Goal: Information Seeking & Learning: Learn about a topic

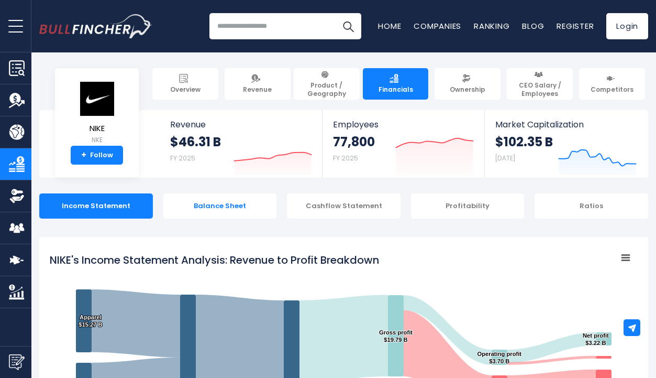
click at [231, 209] on div "Balance Sheet" at bounding box center [220, 205] width 114 height 25
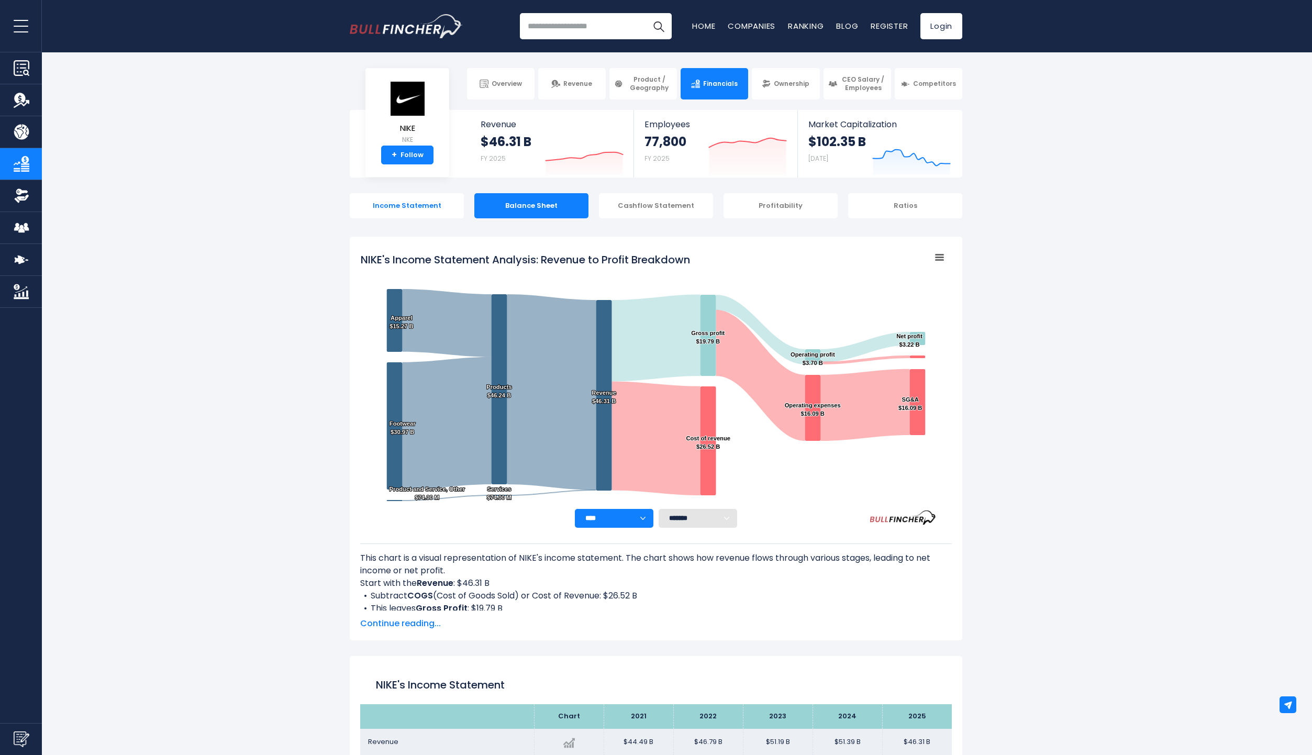
drag, startPoint x: 745, startPoint y: 621, endPoint x: 402, endPoint y: 200, distance: 542.7
click at [402, 200] on div "Income Statement" at bounding box center [407, 205] width 114 height 25
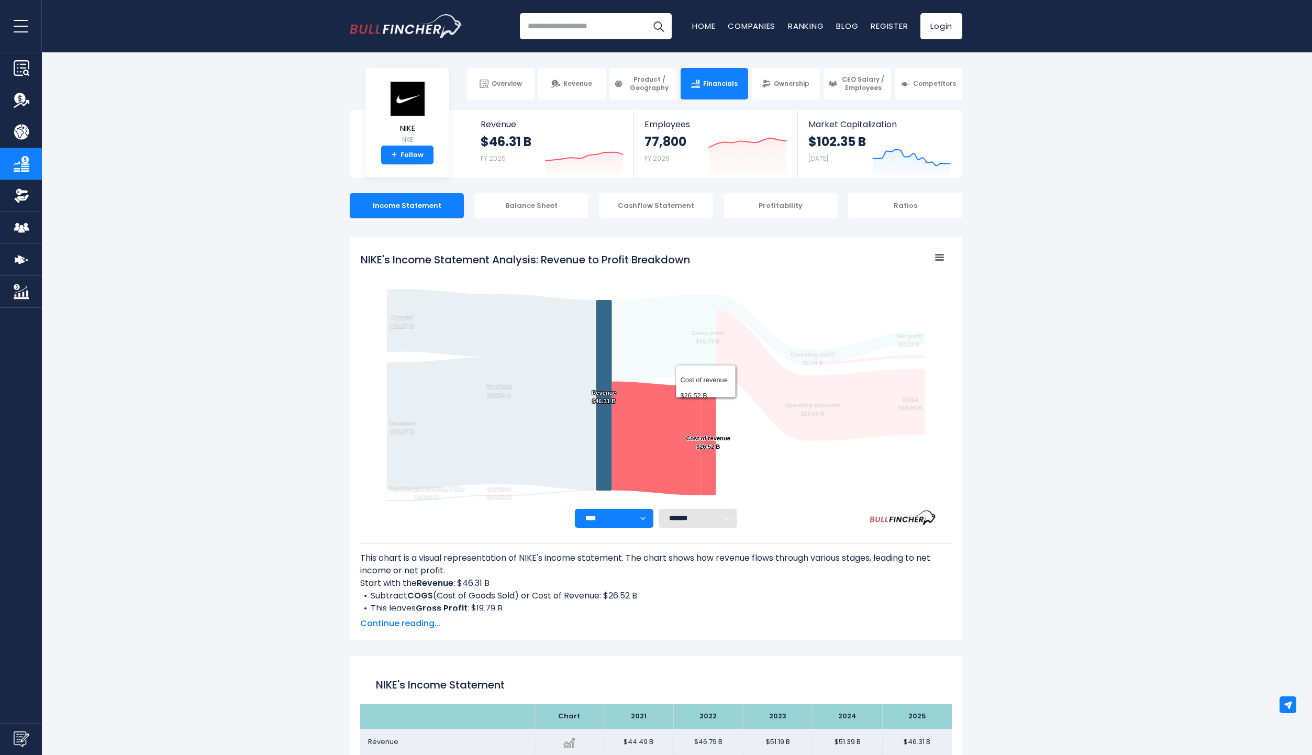
click at [656, 204] on div "Profitability" at bounding box center [781, 205] width 114 height 25
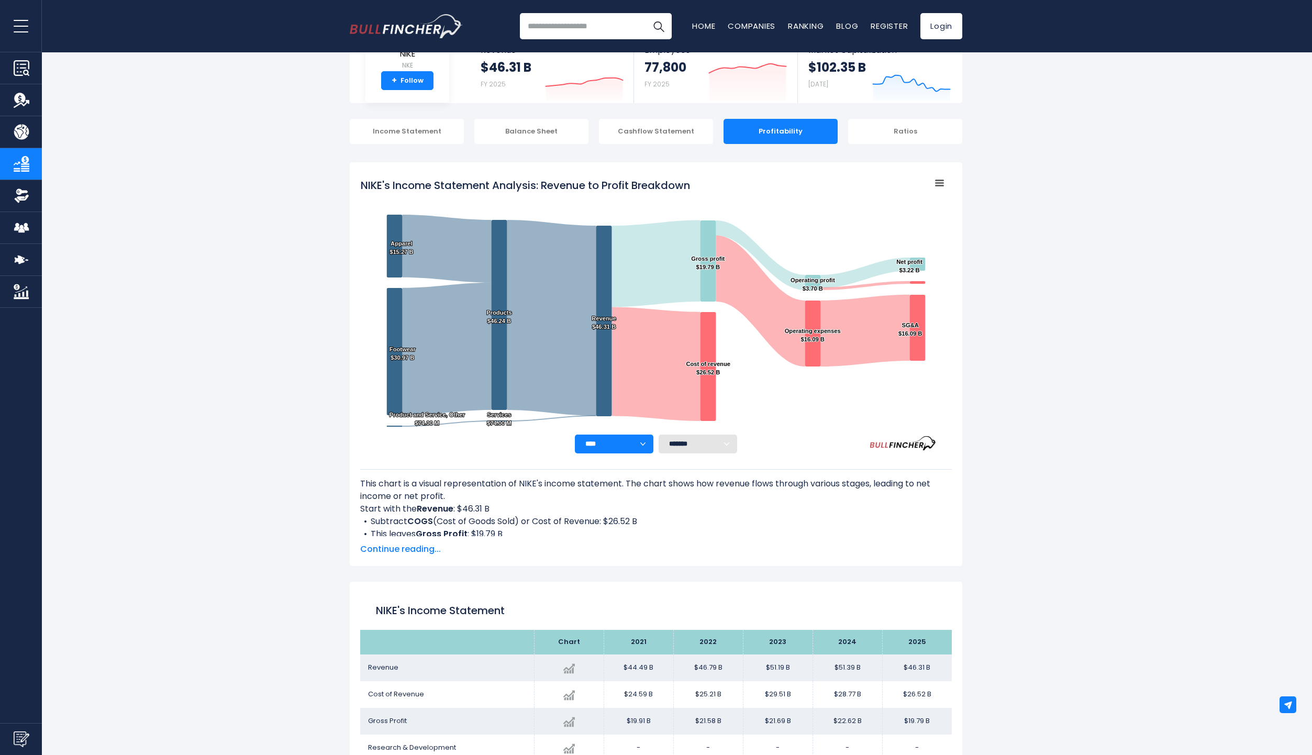
scroll to position [69, 0]
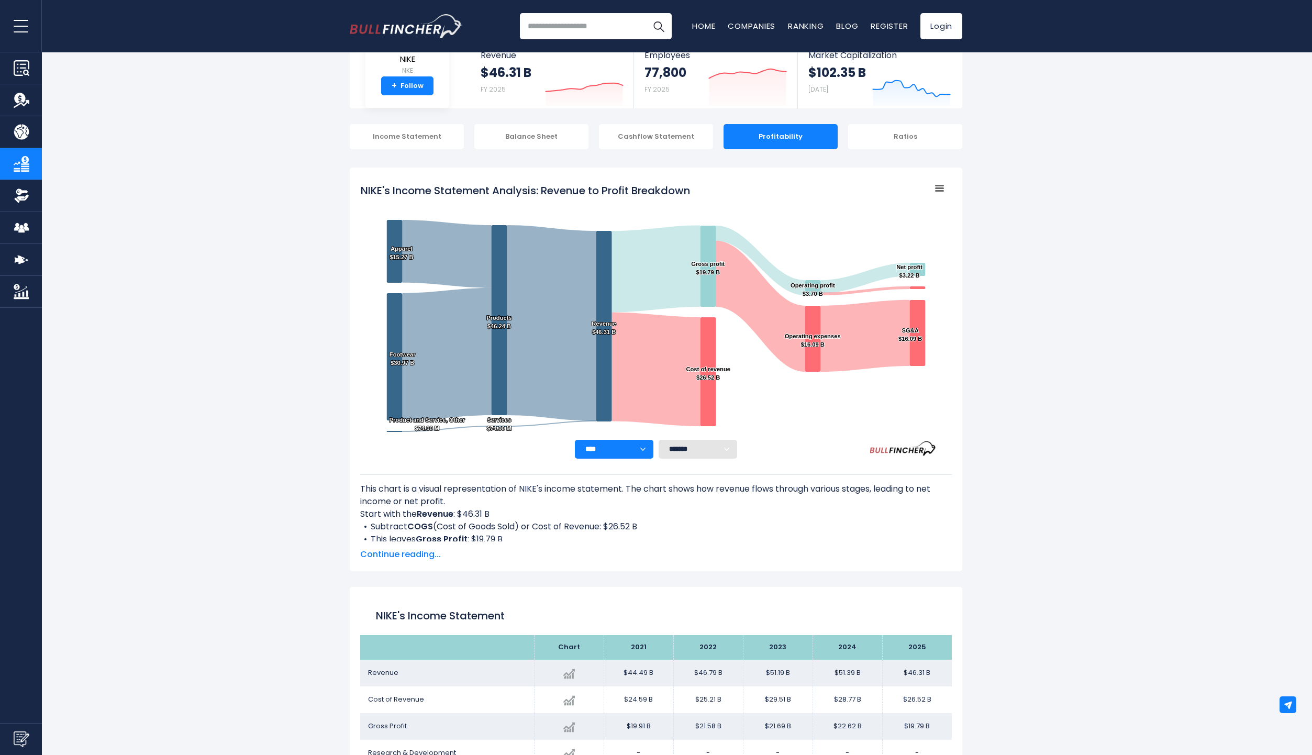
click at [398, 377] on span "Continue reading..." at bounding box center [656, 554] width 592 height 13
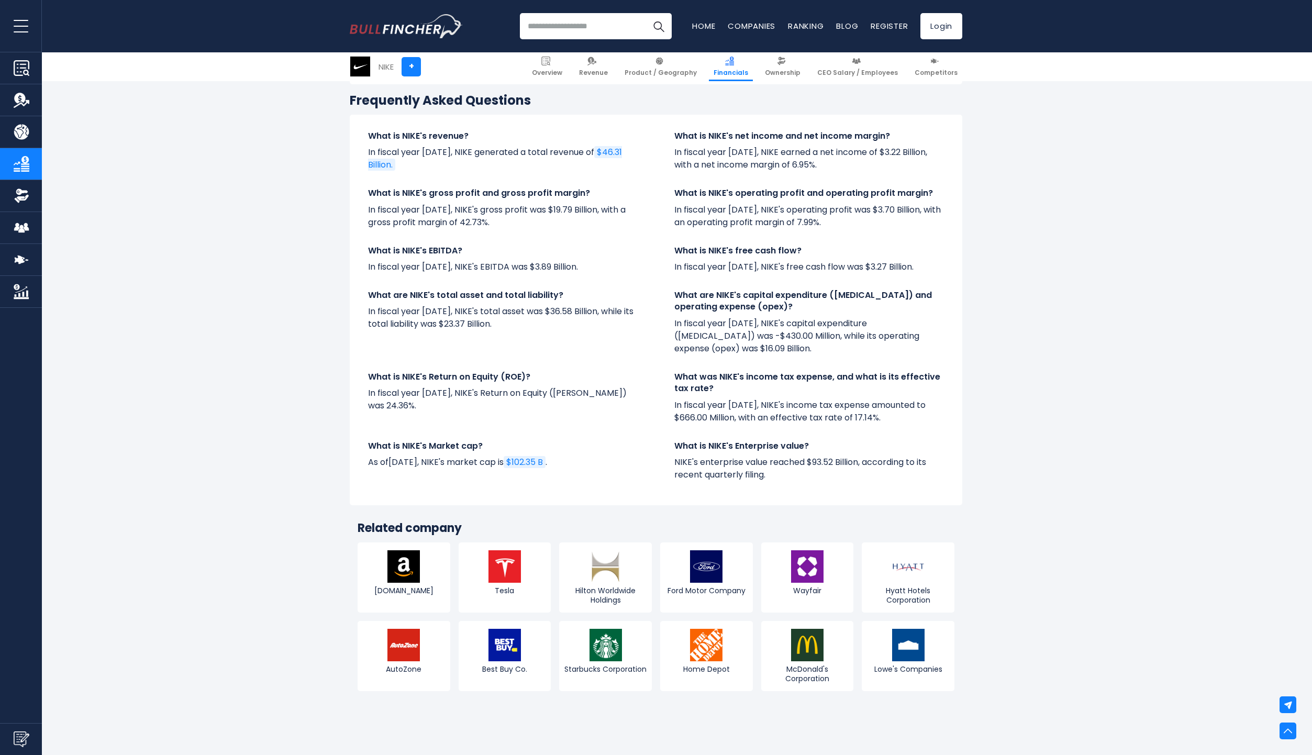
scroll to position [2299, 0]
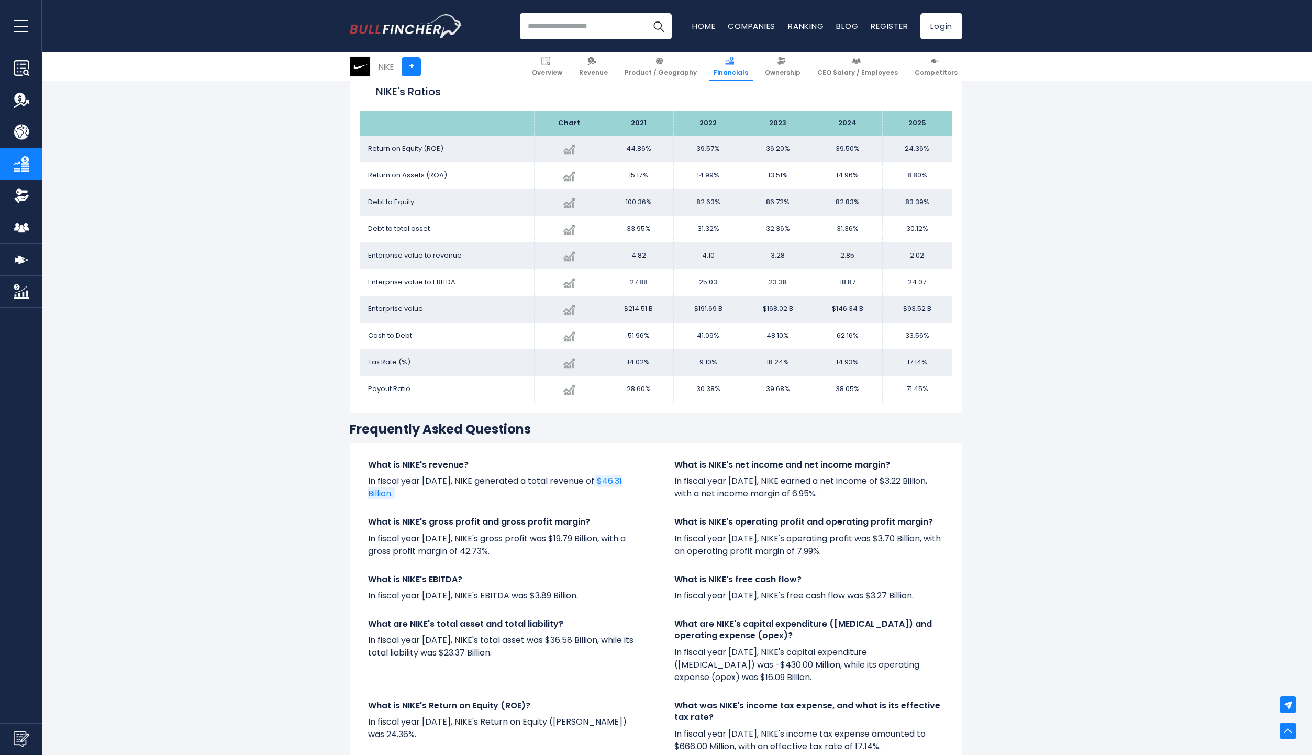
drag, startPoint x: 777, startPoint y: 173, endPoint x: 778, endPoint y: 275, distance: 102.6
click at [656, 275] on tbody "Return on Equity ([PERSON_NAME]) Created with Highcharts 12.1.2 24.36% -38.33% …" at bounding box center [656, 269] width 592 height 267
click at [656, 269] on td "3.28" at bounding box center [778, 255] width 70 height 27
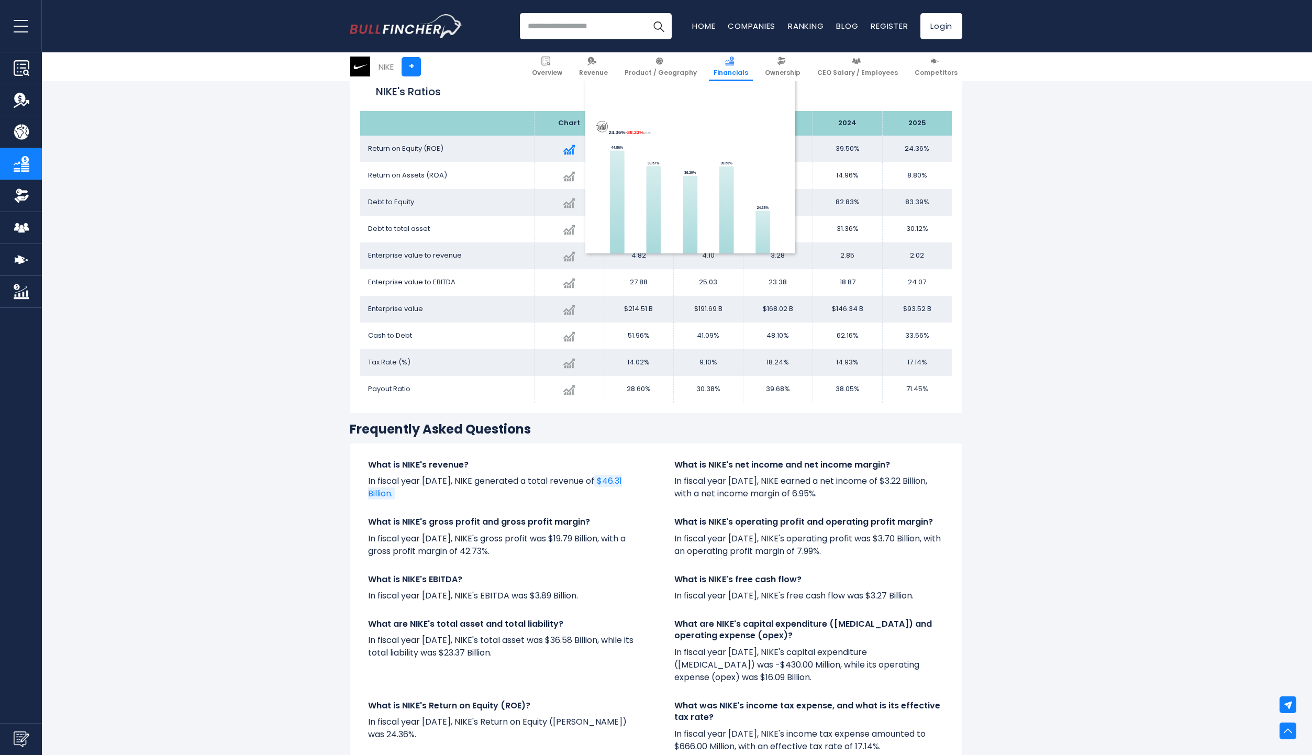
click at [570, 156] on img at bounding box center [569, 150] width 12 height 12
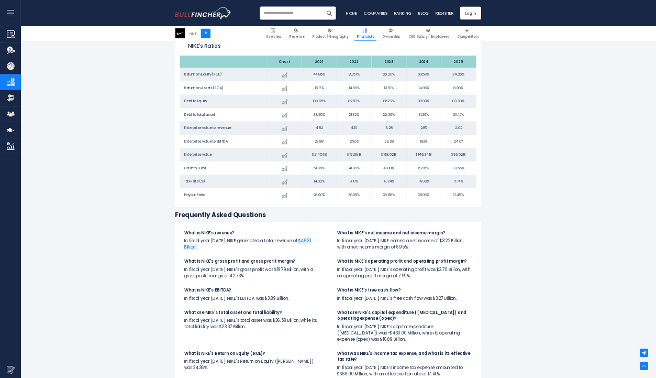
scroll to position [1759, 0]
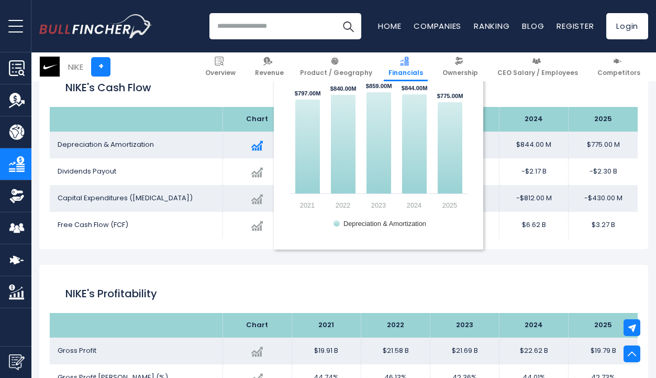
click at [259, 144] on img at bounding box center [257, 146] width 12 height 12
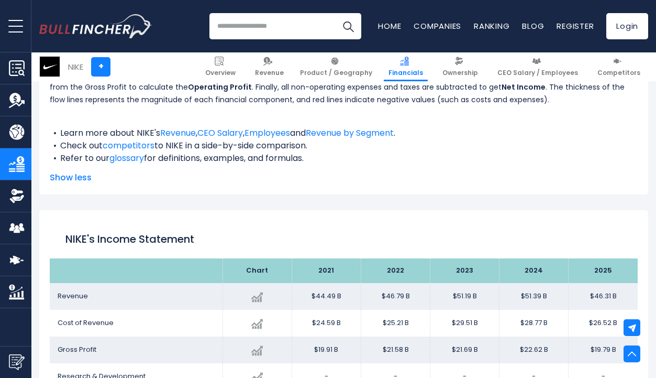
scroll to position [754, 0]
